Goal: Check status: Check status

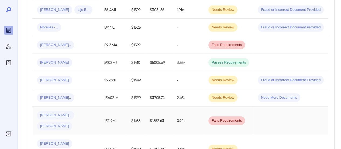
scroll to position [378, 0]
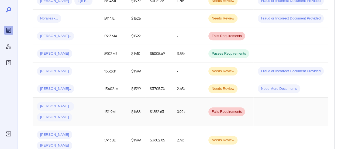
click at [108, 97] on td "13119M" at bounding box center [113, 111] width 27 height 28
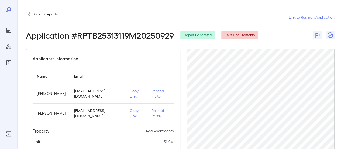
scroll to position [0, 45]
click at [30, 15] on icon at bounding box center [29, 14] width 6 height 6
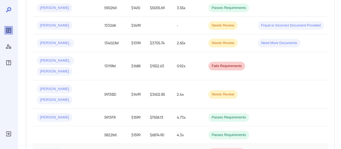
scroll to position [432, 0]
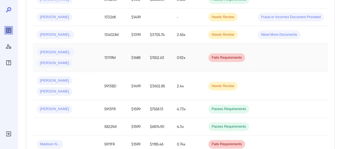
click at [99, 43] on td "Demetrick L... Patricia A..." at bounding box center [66, 57] width 67 height 28
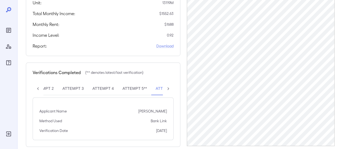
scroll to position [146, 0]
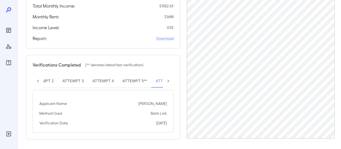
click at [168, 80] on icon at bounding box center [168, 80] width 5 height 5
click at [168, 80] on div "Attempt 1 Attempt 2 Attempt 3 Attempt 4 Attempt 5** Attempt 6**" at bounding box center [103, 80] width 141 height 13
click at [122, 79] on button "Attempt 5**" at bounding box center [113, 80] width 33 height 13
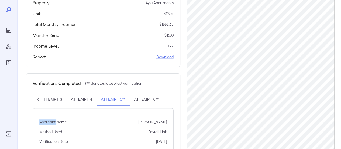
scroll to position [119, 0]
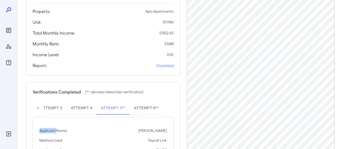
click at [37, 107] on icon at bounding box center [37, 107] width 5 height 5
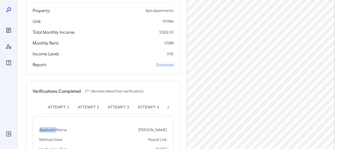
scroll to position [146, 0]
